Goal: Check status: Check status

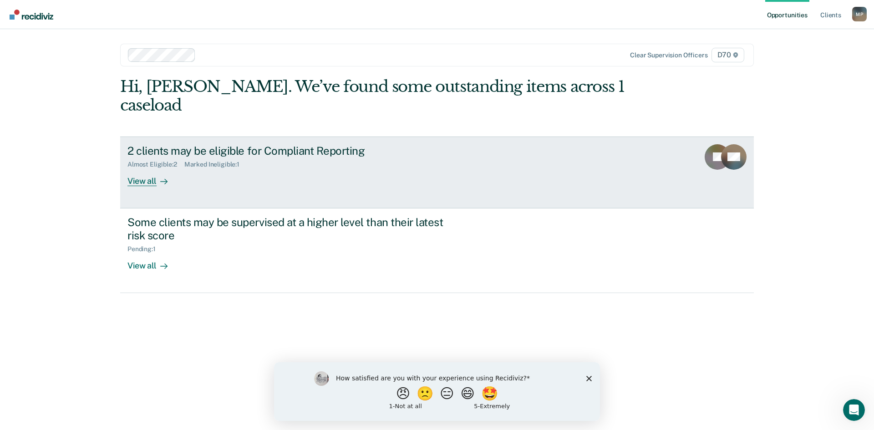
click at [356, 167] on link "2 clients may be eligible for Compliant Reporting Almost Eligible : 2 Marked In…" at bounding box center [437, 173] width 634 height 72
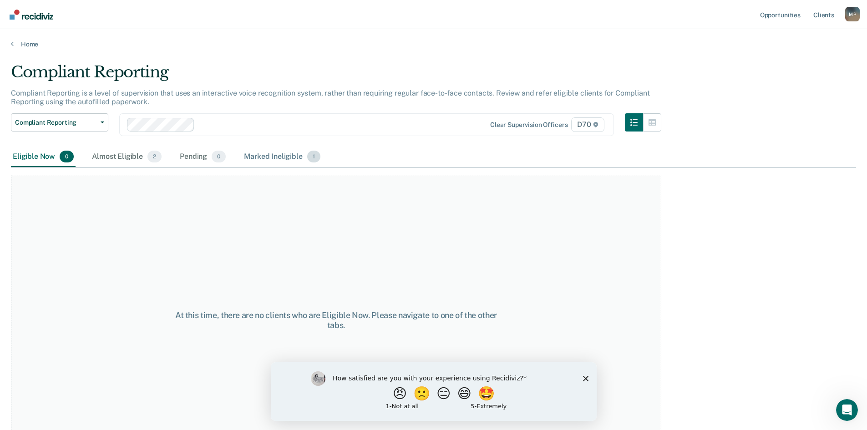
click at [285, 156] on div "Marked Ineligible 1" at bounding box center [282, 157] width 80 height 20
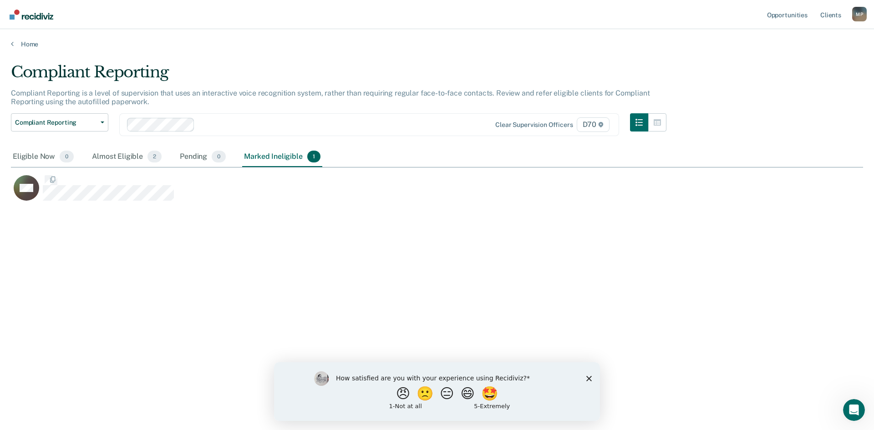
scroll to position [292, 845]
click at [127, 154] on div "Almost Eligible 2" at bounding box center [126, 157] width 73 height 20
